Goal: Information Seeking & Learning: Learn about a topic

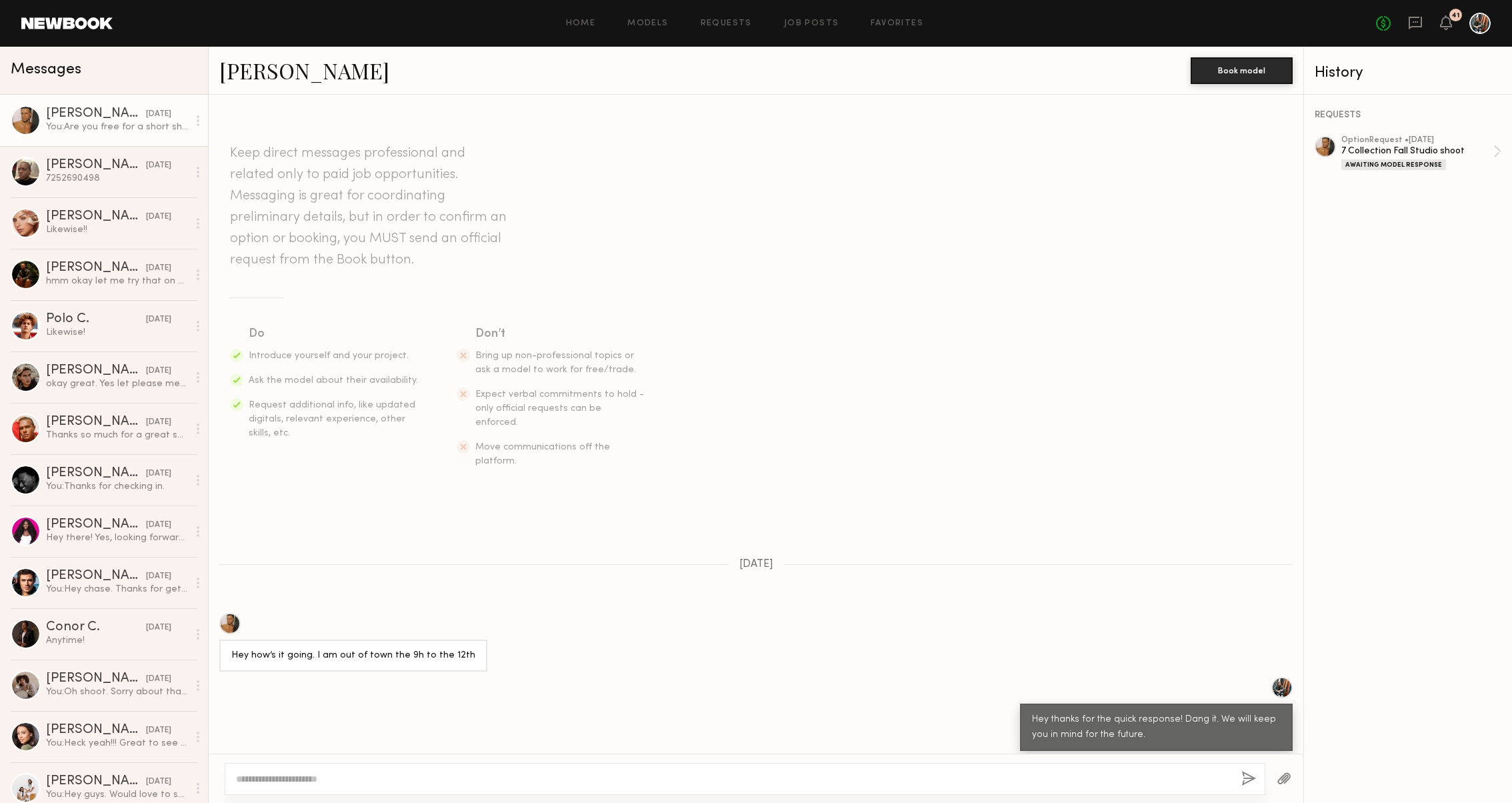
scroll to position [194, 0]
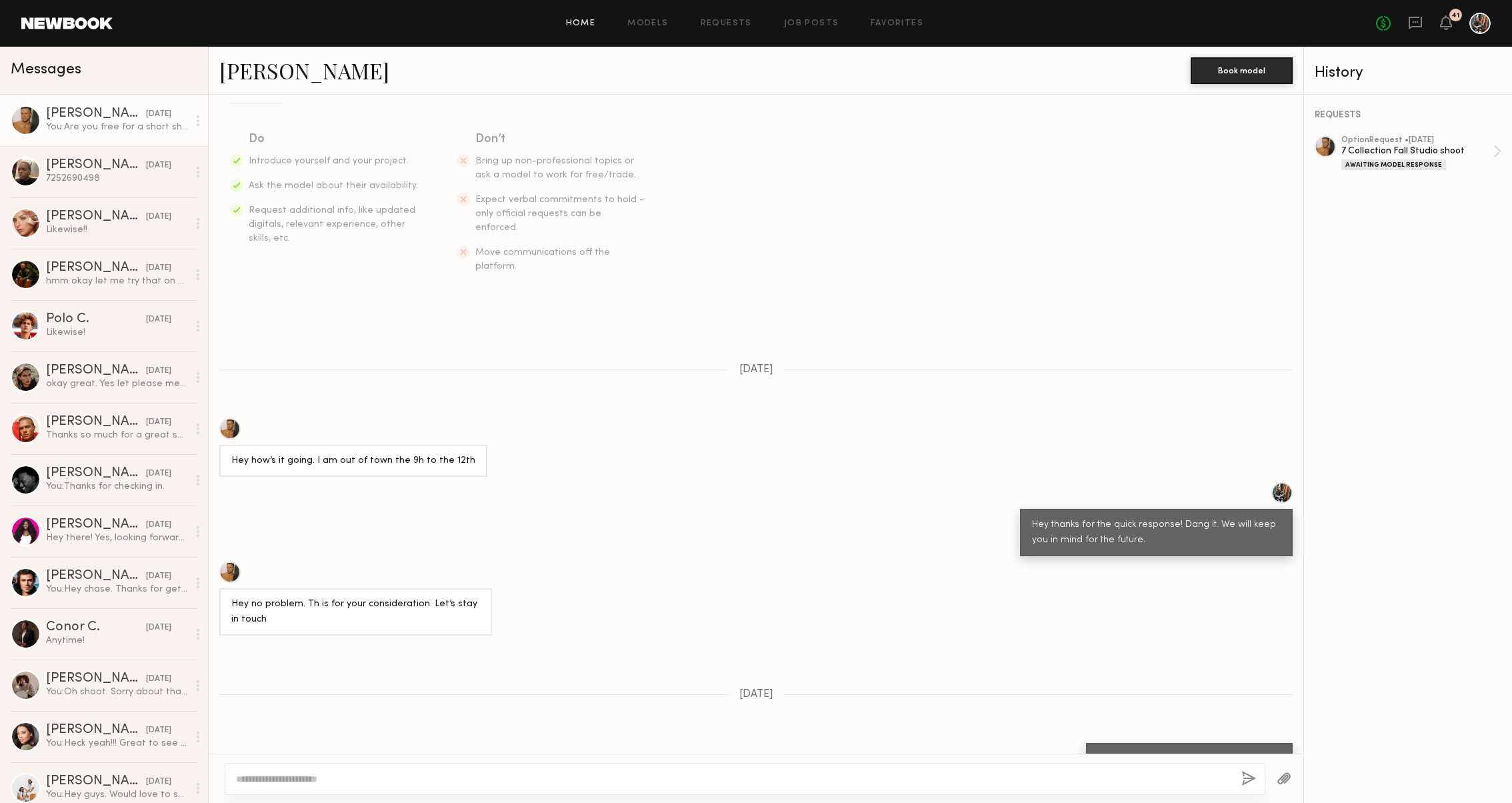
click at [575, 20] on link "Home" at bounding box center [581, 23] width 30 height 8
